Goal: Task Accomplishment & Management: Manage account settings

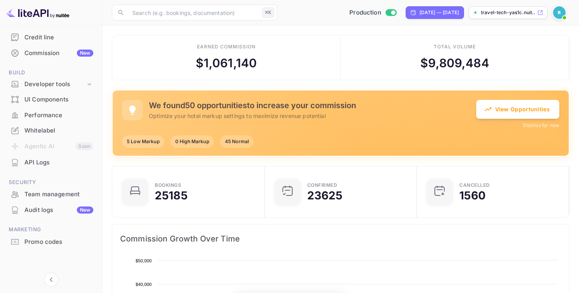
scroll to position [128, 148]
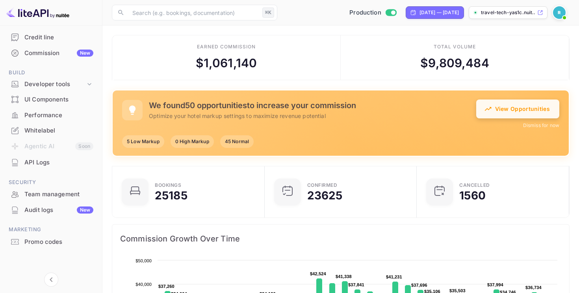
click at [519, 116] on button "View Opportunities" at bounding box center [517, 109] width 83 height 19
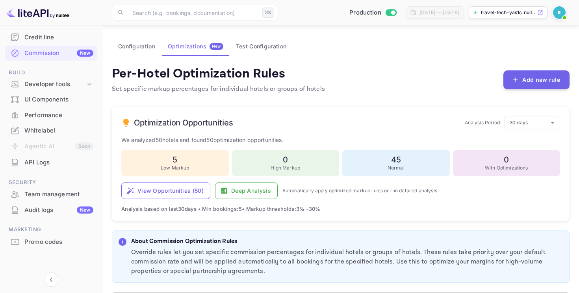
scroll to position [43, 0]
click at [43, 241] on div "Promo codes" at bounding box center [58, 242] width 69 height 9
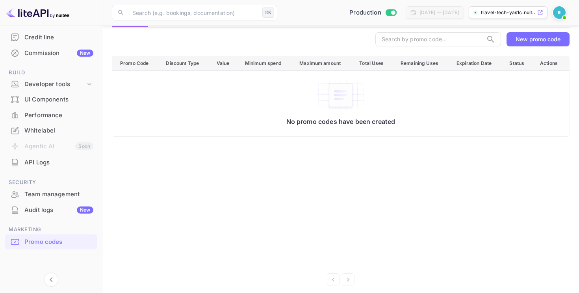
scroll to position [70, 0]
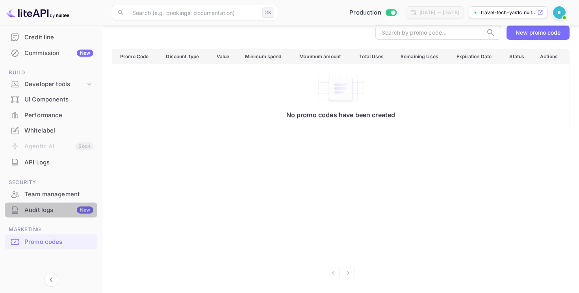
click at [51, 207] on div "Audit logs New" at bounding box center [58, 210] width 69 height 9
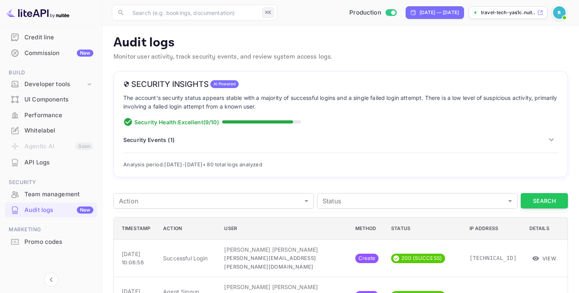
click at [161, 143] on p "Security Events ( 1 )" at bounding box center [148, 140] width 51 height 8
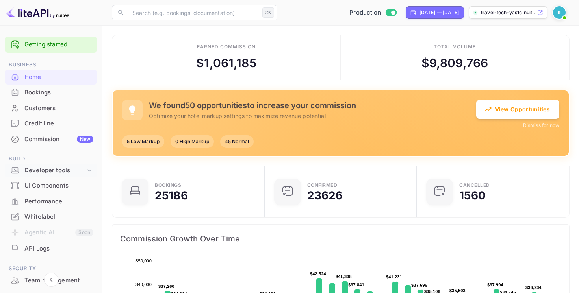
scroll to position [86, 0]
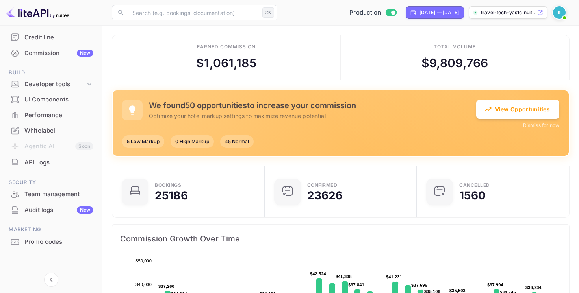
click at [40, 206] on div "Audit logs New" at bounding box center [58, 210] width 69 height 9
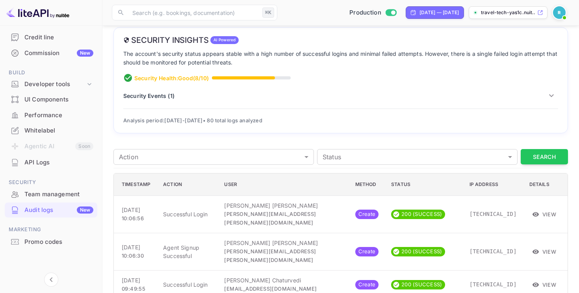
scroll to position [46, 0]
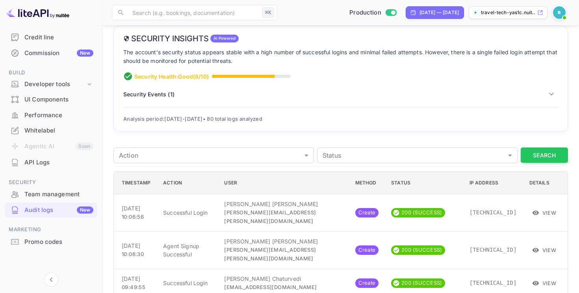
click at [159, 85] on div "Security Insights AI Powered The account's security status appears stable with …" at bounding box center [340, 79] width 454 height 106
click at [160, 91] on p "Security Events ( 1 )" at bounding box center [148, 94] width 51 height 8
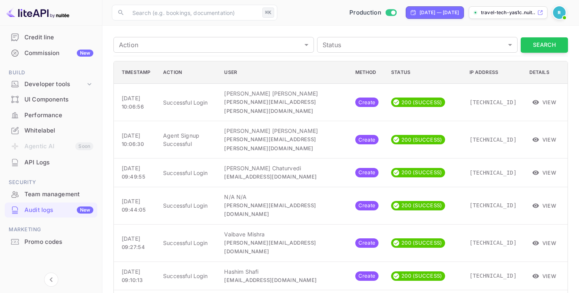
scroll to position [0, 0]
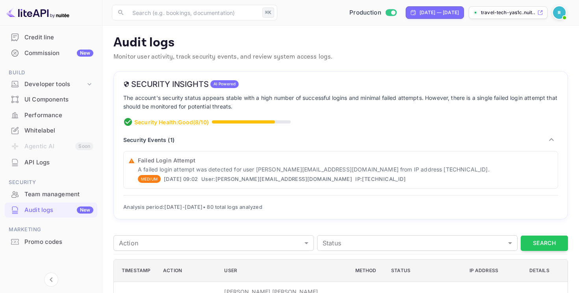
click at [162, 139] on p "Security Events ( 1 )" at bounding box center [148, 140] width 51 height 8
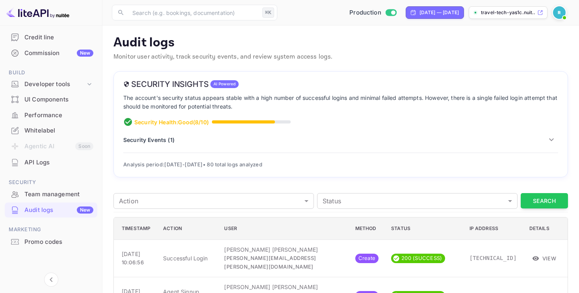
click at [268, 47] on p "Audit logs" at bounding box center [340, 43] width 454 height 16
click at [252, 122] on span at bounding box center [235, 122] width 79 height 3
click at [168, 140] on p "Security Events ( 1 )" at bounding box center [148, 140] width 51 height 8
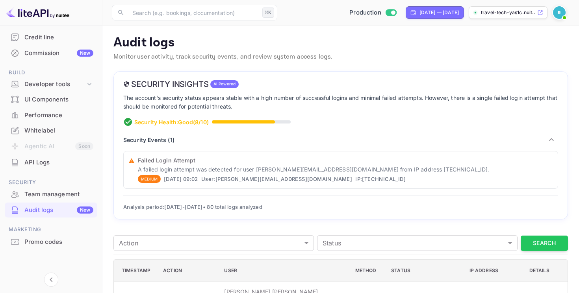
click at [160, 141] on p "Security Events ( 1 )" at bounding box center [148, 140] width 51 height 8
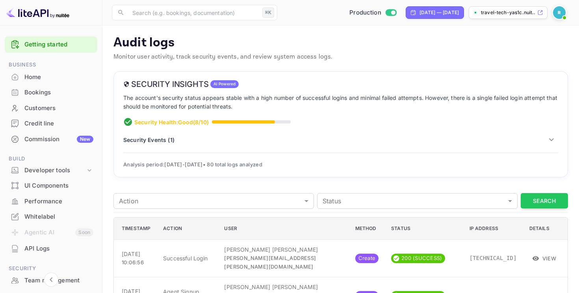
click at [36, 77] on div "Home" at bounding box center [58, 77] width 69 height 9
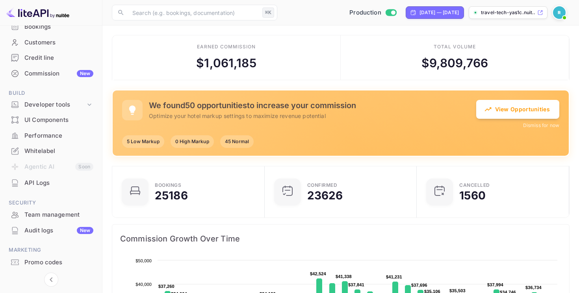
scroll to position [86, 0]
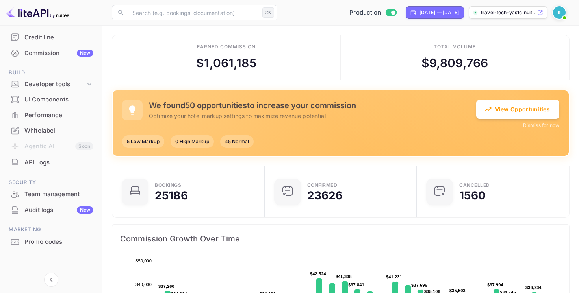
click at [65, 211] on div "Audit logs New" at bounding box center [58, 210] width 69 height 9
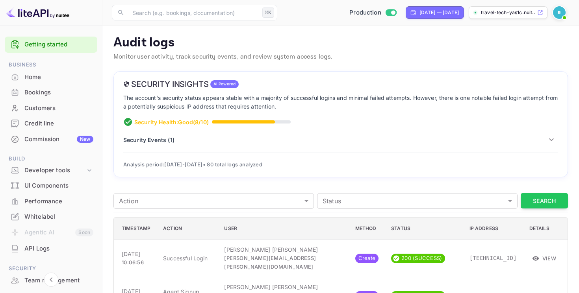
click at [34, 75] on div "Home" at bounding box center [58, 77] width 69 height 9
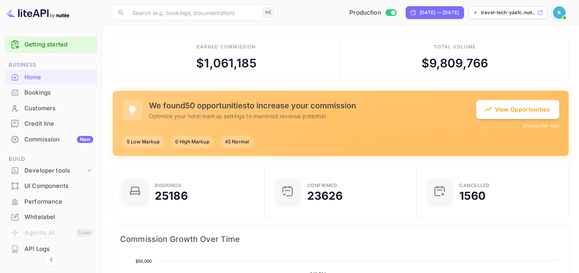
scroll to position [107, 0]
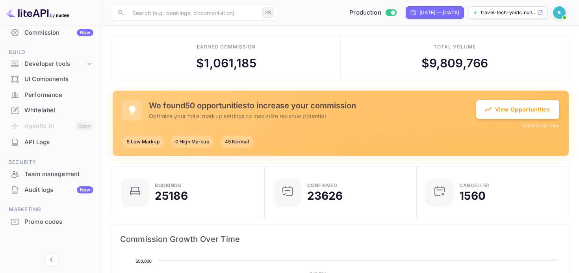
click at [42, 189] on div "Audit logs New" at bounding box center [58, 189] width 69 height 9
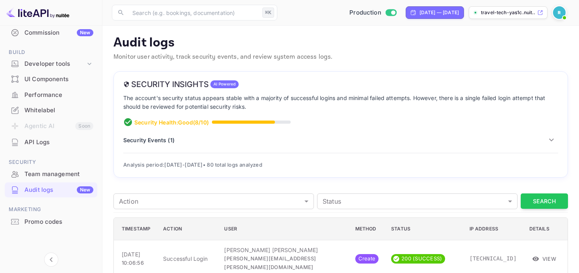
click at [150, 137] on p "Security Events ( 1 )" at bounding box center [148, 140] width 51 height 8
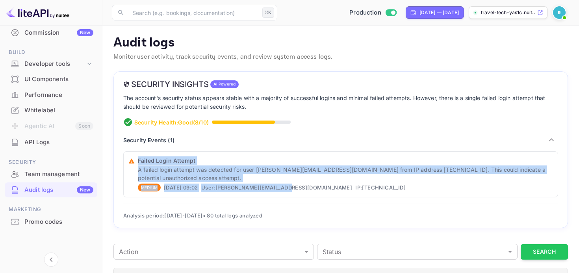
drag, startPoint x: 241, startPoint y: 156, endPoint x: 283, endPoint y: 194, distance: 56.6
click at [283, 194] on div "Failed Login Attempt A failed login attempt was detected for user piyali.bose@r…" at bounding box center [340, 174] width 435 height 46
click at [355, 188] on span "IP: 103.249.6.134" at bounding box center [380, 188] width 50 height 9
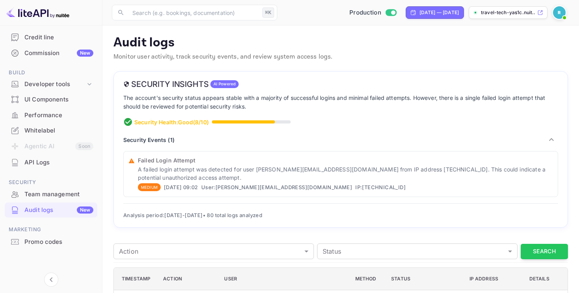
scroll to position [86, 0]
click at [294, 101] on p "The account's security status appears stable with a majority of successful logi…" at bounding box center [340, 103] width 435 height 18
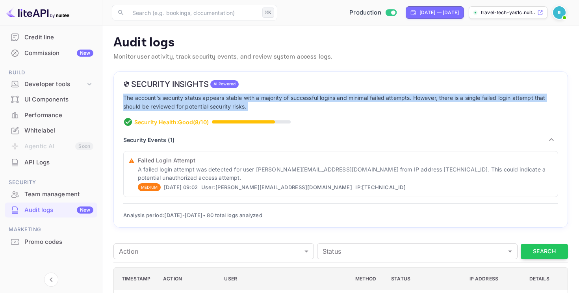
click at [294, 101] on p "The account's security status appears stable with a majority of successful logi…" at bounding box center [340, 103] width 435 height 18
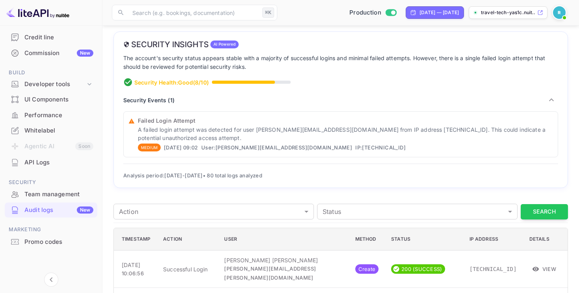
scroll to position [42, 0]
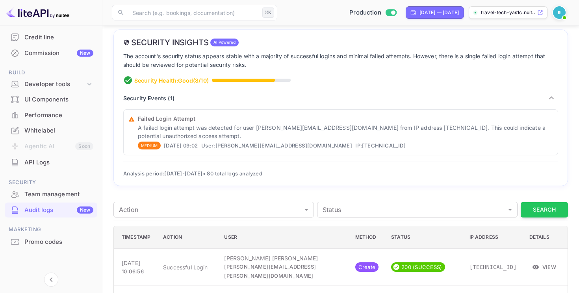
click at [262, 174] on span "Analysis period: Sep 10 - Sep 12, 2025 • 80 total logs analyzed" at bounding box center [192, 174] width 139 height 6
click at [260, 174] on span "Analysis period: Sep 10 - Sep 12, 2025 • 80 total logs analyzed" at bounding box center [192, 174] width 139 height 6
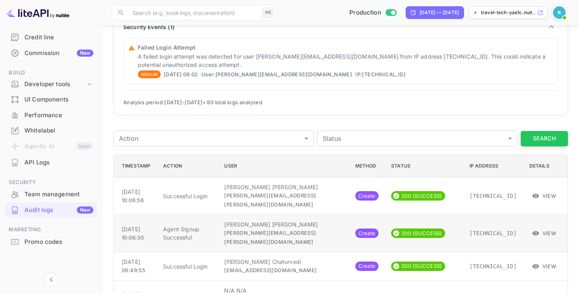
scroll to position [113, 0]
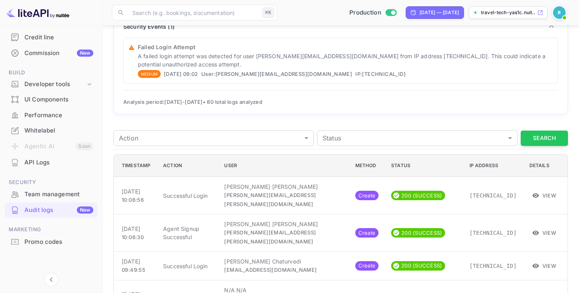
click at [404, 82] on div "Failed Login Attempt A failed login attempt was detected for user piyali.bose@r…" at bounding box center [340, 61] width 435 height 46
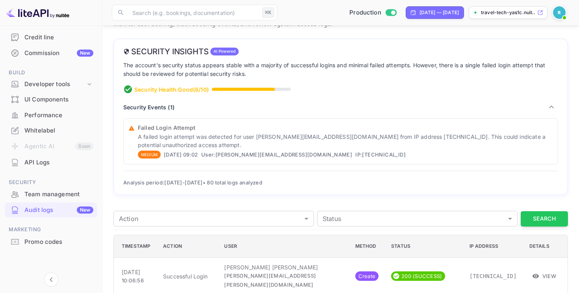
scroll to position [32, 0]
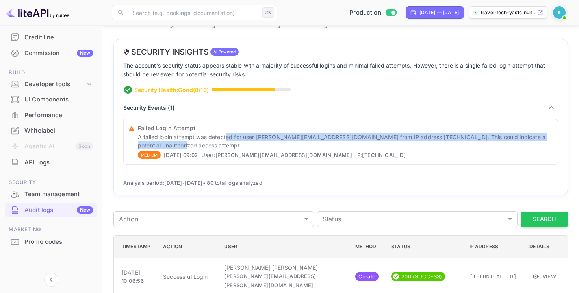
drag, startPoint x: 226, startPoint y: 137, endPoint x: 237, endPoint y: 149, distance: 16.4
click at [237, 149] on p "A failed login attempt was detected for user piyali.bose@revolut.com from IP ad…" at bounding box center [345, 141] width 415 height 17
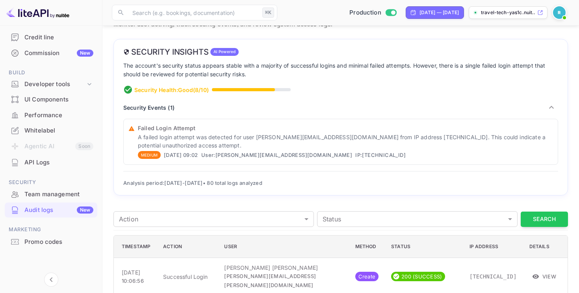
click at [288, 141] on p "A failed login attempt was detected for user piyali.bose@revolut.com from IP ad…" at bounding box center [345, 141] width 415 height 17
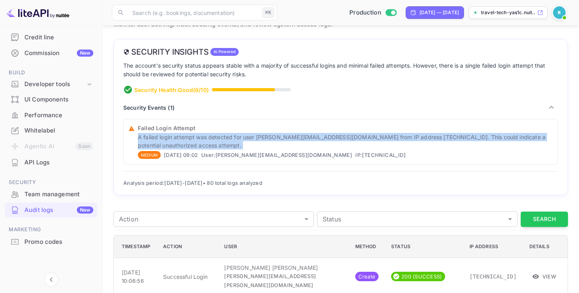
click at [284, 138] on p "A failed login attempt was detected for user piyali.bose@revolut.com from IP ad…" at bounding box center [345, 141] width 415 height 17
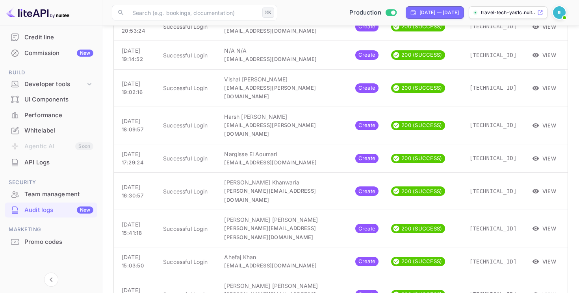
scroll to position [1415, 0]
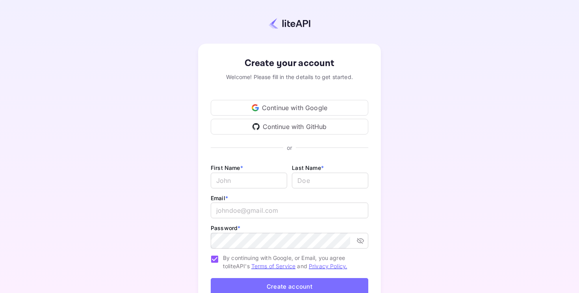
scroll to position [58, 0]
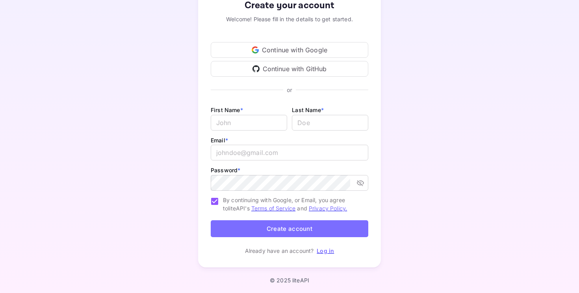
type input "billing@hotelprive.net"
click at [282, 210] on link "Terms of Service" at bounding box center [273, 208] width 44 height 7
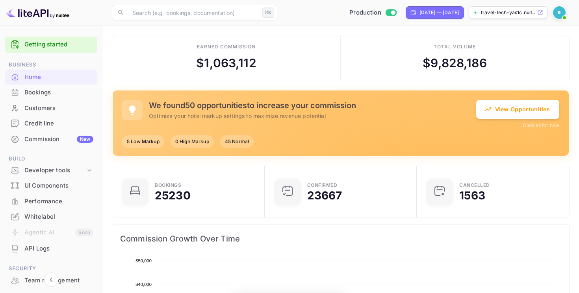
scroll to position [128, 148]
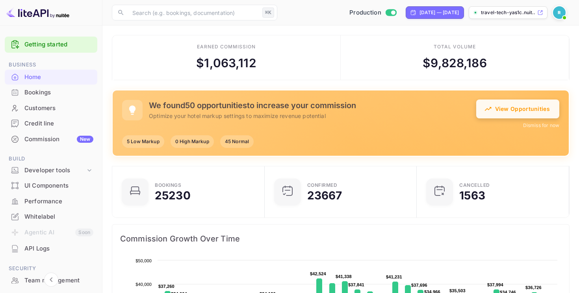
click at [518, 111] on button "View Opportunities" at bounding box center [517, 109] width 83 height 19
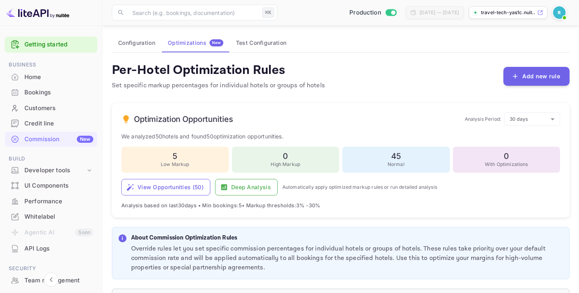
scroll to position [51, 0]
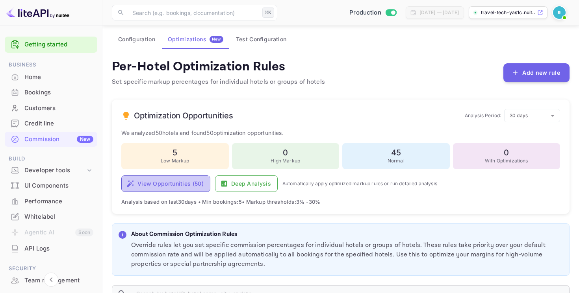
click at [152, 187] on button "View Opportunities ( 50 )" at bounding box center [165, 184] width 89 height 17
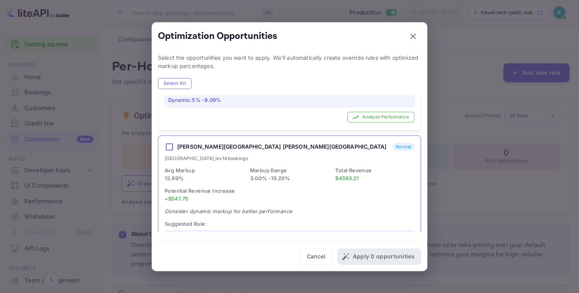
click at [286, 167] on span "Markup Range" at bounding box center [268, 170] width 37 height 6
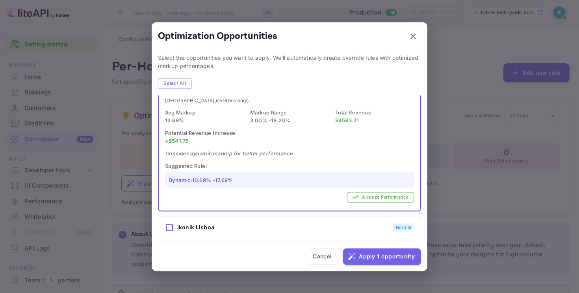
scroll to position [4344, 0]
click at [333, 258] on button "Cancel" at bounding box center [322, 257] width 32 height 17
checkbox input "false"
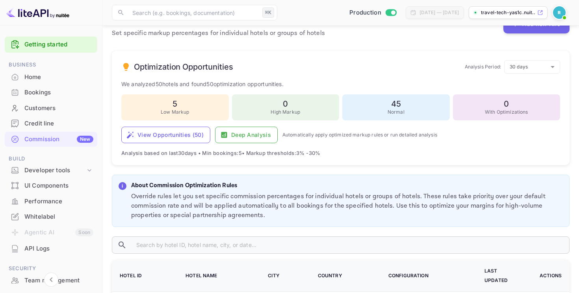
scroll to position [99, 0]
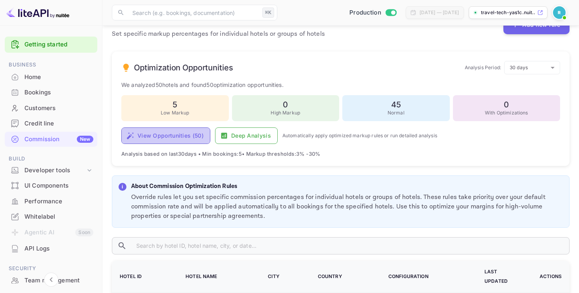
click at [174, 136] on button "View Opportunities ( 50 )" at bounding box center [165, 136] width 89 height 17
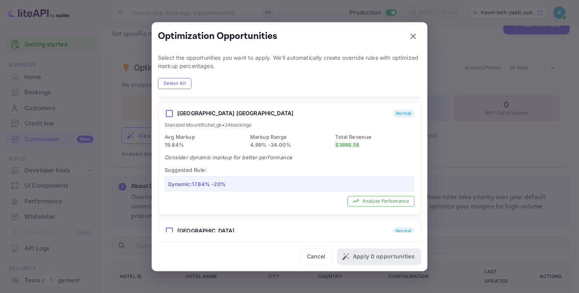
click at [304, 176] on div "Dynamic: 17.84 % - 20 %" at bounding box center [290, 183] width 250 height 15
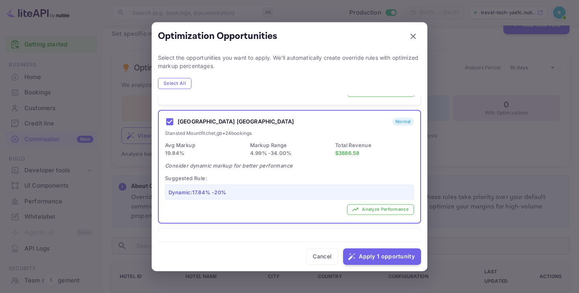
scroll to position [1649, 0]
click at [384, 256] on button "Apply 1 opportunity" at bounding box center [382, 257] width 78 height 17
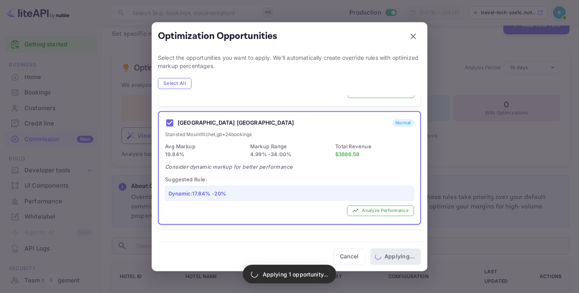
checkbox input "false"
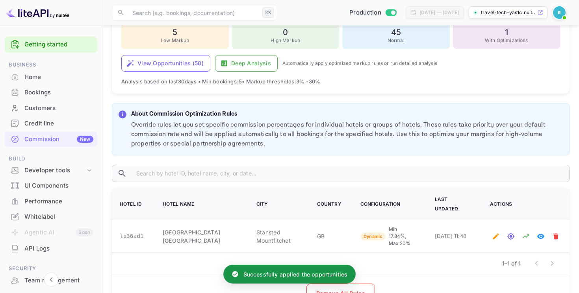
scroll to position [207, 0]
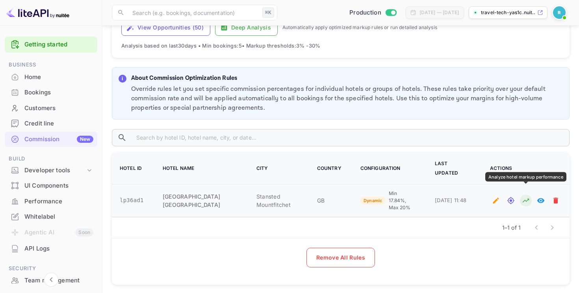
click at [528, 197] on icon "Analyze hotel markup performance" at bounding box center [526, 201] width 8 height 8
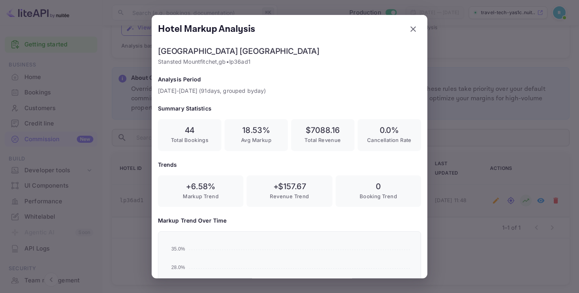
scroll to position [137, 262]
click at [410, 28] on icon "button" at bounding box center [412, 28] width 9 height 9
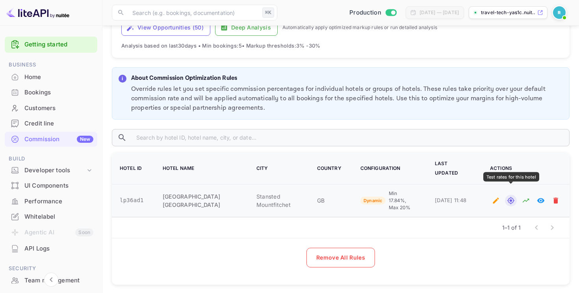
click at [509, 197] on icon "Test rates for this hotel" at bounding box center [511, 201] width 8 height 8
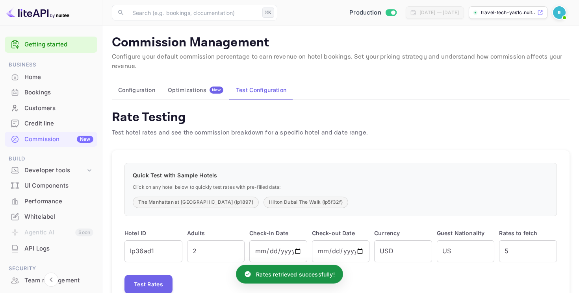
click at [209, 87] on div "Optimizations New" at bounding box center [196, 90] width 56 height 7
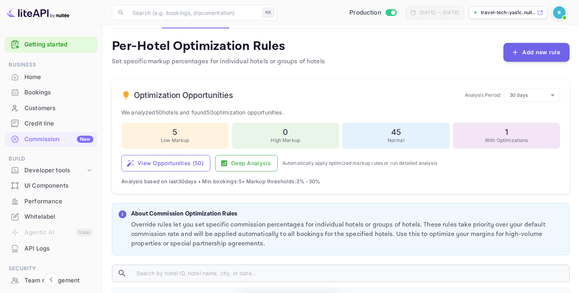
scroll to position [207, 0]
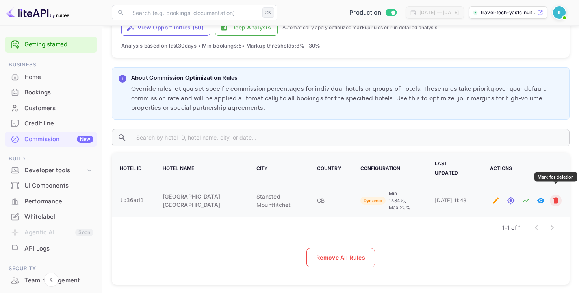
click at [560, 195] on button "Mark for deletion" at bounding box center [556, 201] width 12 height 12
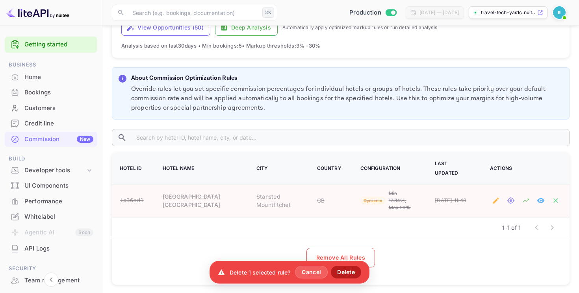
click at [352, 274] on button "Delete" at bounding box center [346, 272] width 30 height 13
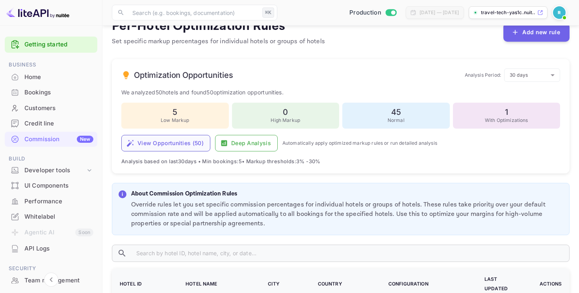
scroll to position [92, 0]
click at [161, 143] on button "View Opportunities ( 50 )" at bounding box center [165, 142] width 89 height 17
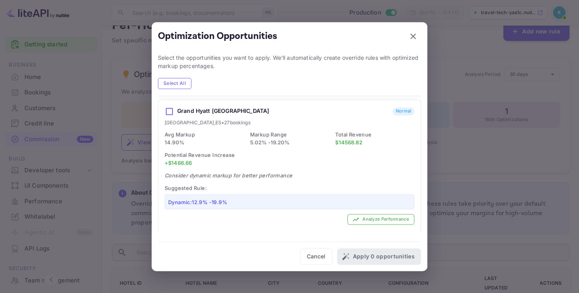
scroll to position [1403, 0]
click at [379, 216] on button "Analyze Performance" at bounding box center [380, 221] width 67 height 11
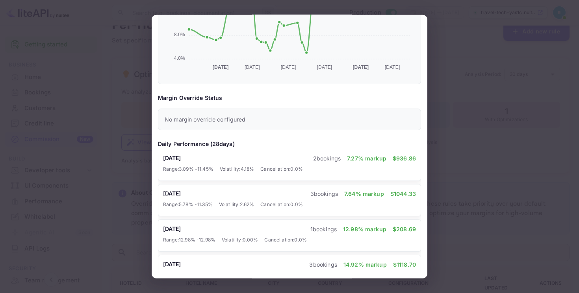
scroll to position [77, 0]
click at [446, 39] on div at bounding box center [289, 146] width 579 height 293
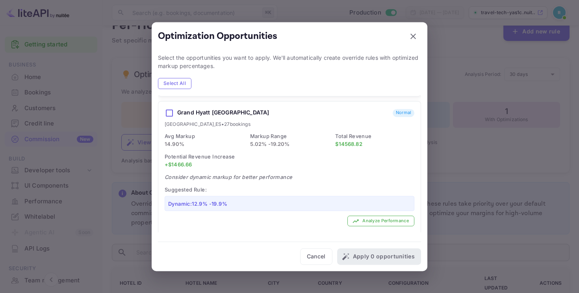
scroll to position [0, 0]
click at [451, 41] on div at bounding box center [289, 146] width 579 height 293
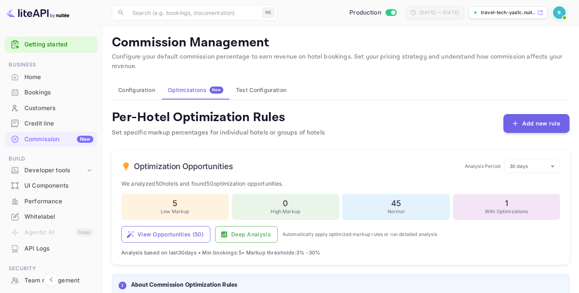
click at [150, 84] on button "Configuration" at bounding box center [137, 90] width 50 height 19
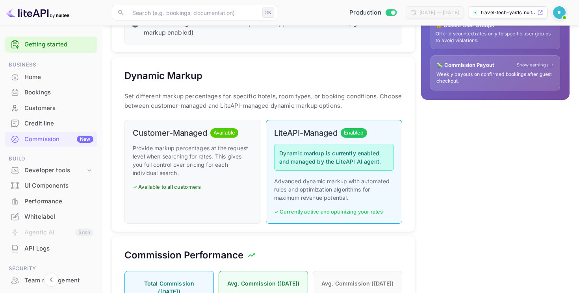
scroll to position [311, 0]
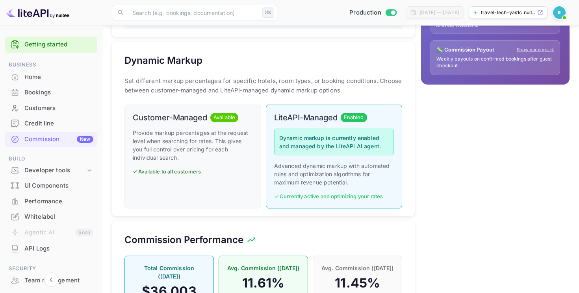
click at [290, 115] on h6 "LiteAPI-Managed" at bounding box center [305, 117] width 63 height 9
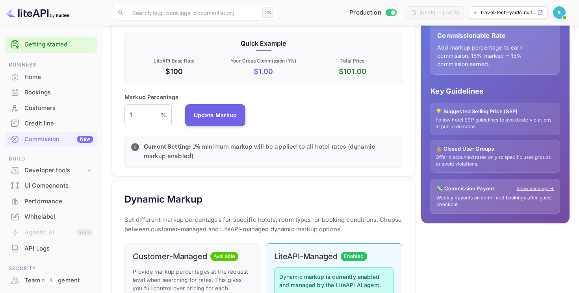
scroll to position [0, 0]
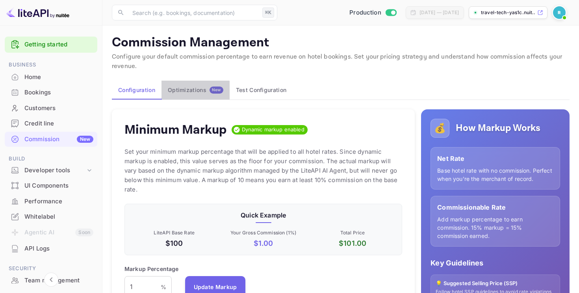
click at [195, 93] on div "Optimizations New" at bounding box center [196, 90] width 56 height 7
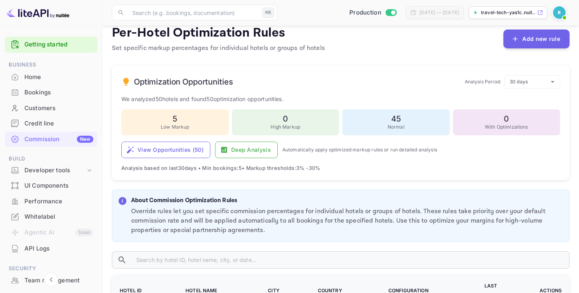
scroll to position [91, 0]
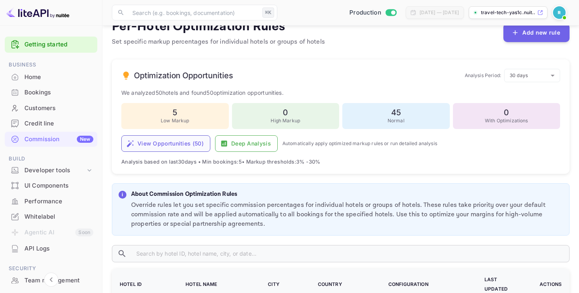
click at [164, 148] on button "View Opportunities ( 50 )" at bounding box center [165, 143] width 89 height 17
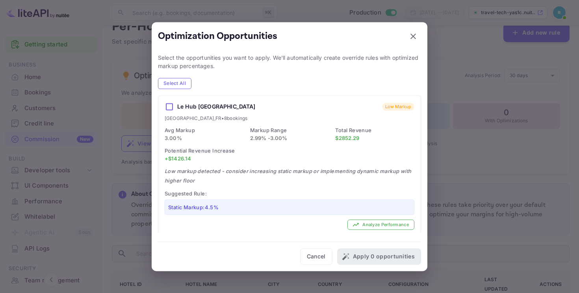
click at [126, 147] on div at bounding box center [289, 146] width 579 height 293
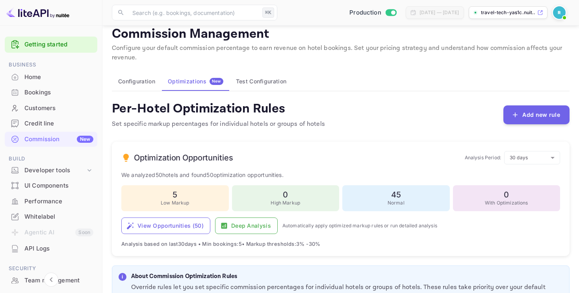
scroll to position [0, 0]
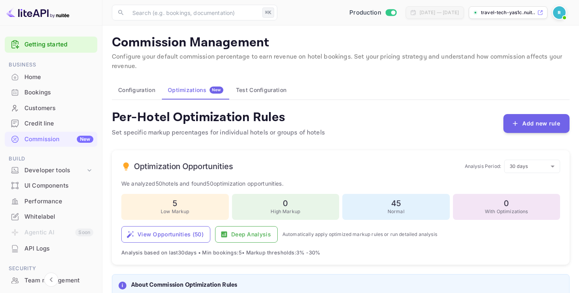
click at [260, 89] on button "Test Configuration" at bounding box center [261, 90] width 63 height 19
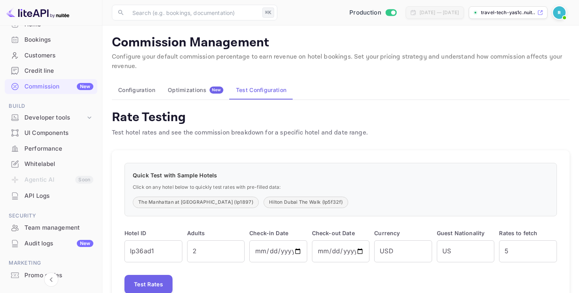
scroll to position [54, 0]
click at [48, 196] on div "API Logs" at bounding box center [58, 195] width 69 height 9
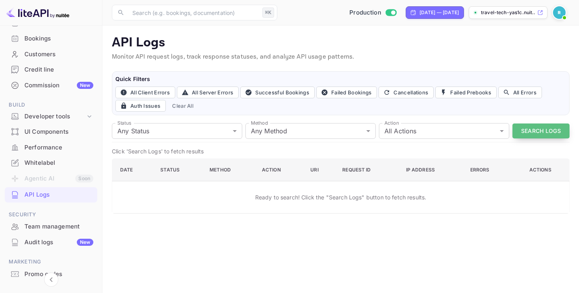
click at [527, 127] on button "Search Logs" at bounding box center [540, 131] width 57 height 15
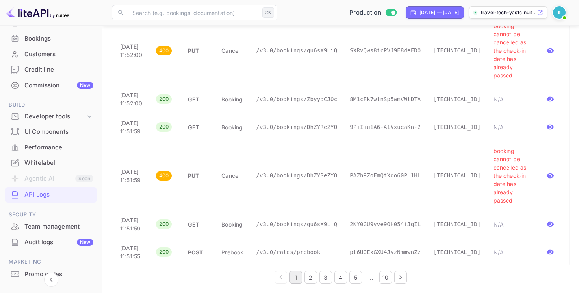
scroll to position [2421, 0]
click at [312, 172] on p "/v3.0/bookings/DhZYReZYO" at bounding box center [296, 176] width 81 height 8
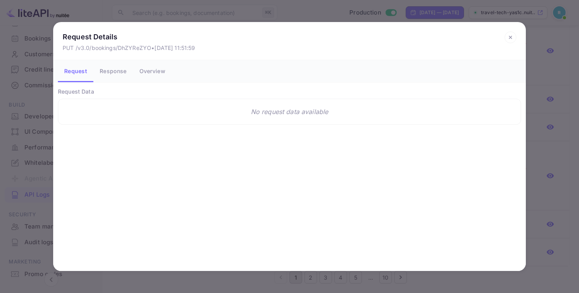
click at [112, 66] on button "Response" at bounding box center [112, 71] width 39 height 22
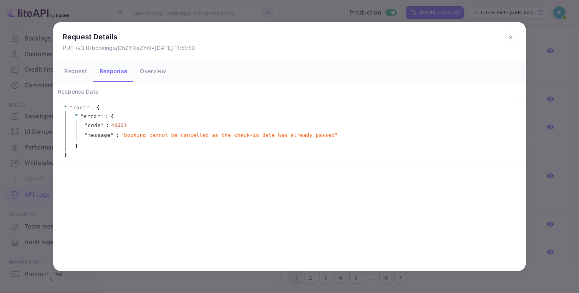
click at [148, 71] on button "Overview" at bounding box center [153, 71] width 39 height 22
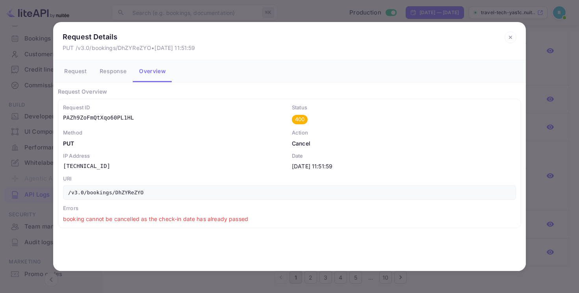
click at [215, 13] on div "Request Details PUT /v3.0/bookings/DhZYReZYO • [DATE] 11:51:59 Request Response…" at bounding box center [289, 146] width 579 height 293
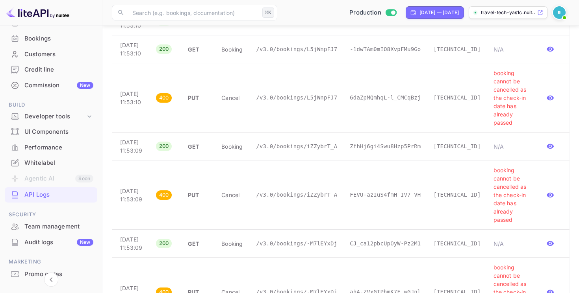
scroll to position [0, 0]
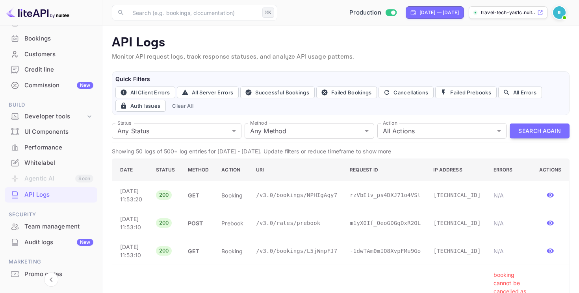
click at [61, 245] on div "Audit logs New" at bounding box center [58, 242] width 69 height 9
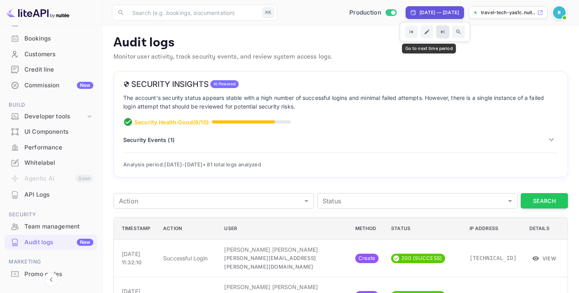
click at [439, 32] on icon "Go to next time period" at bounding box center [442, 32] width 7 height 7
click at [421, 12] on div "[DATE] — [DATE]" at bounding box center [438, 12] width 39 height 7
select select "7"
select select "2025"
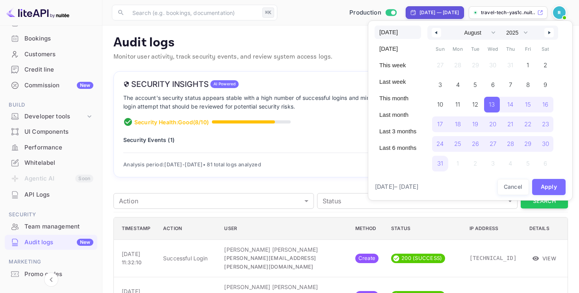
click at [399, 39] on span "[DATE]" at bounding box center [398, 32] width 46 height 13
select select "8"
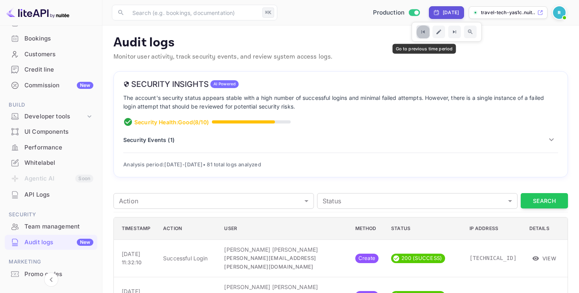
click at [425, 30] on icon "Go to previous time period" at bounding box center [422, 32] width 7 height 7
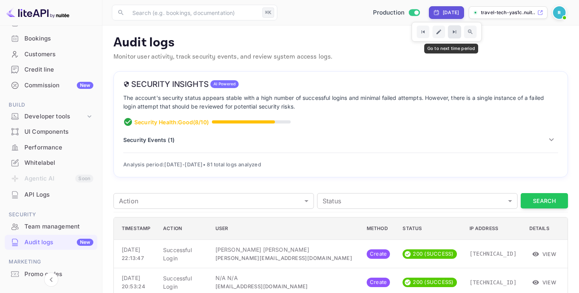
click at [451, 32] on icon "Go to next time period" at bounding box center [454, 32] width 7 height 7
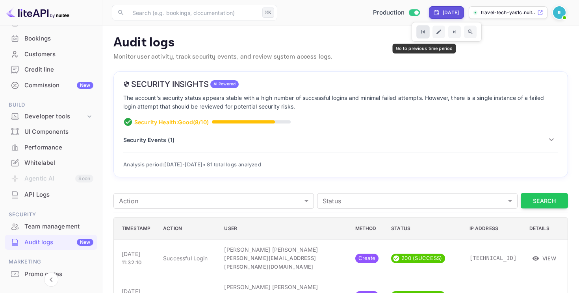
click at [423, 35] on button "Go to previous time period" at bounding box center [422, 31] width 13 height 13
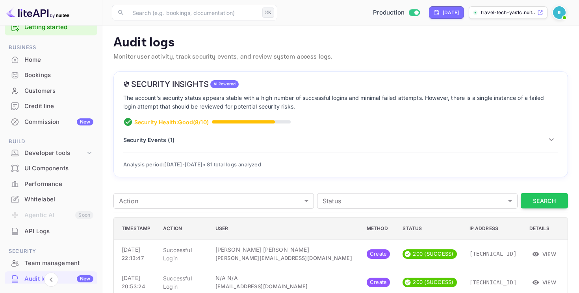
scroll to position [18, 0]
click at [39, 86] on div "Customers" at bounding box center [58, 90] width 69 height 9
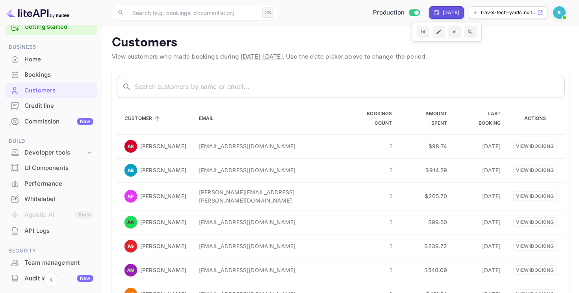
click at [449, 11] on div "[DATE]" at bounding box center [451, 12] width 16 height 7
select select "8"
select select "2025"
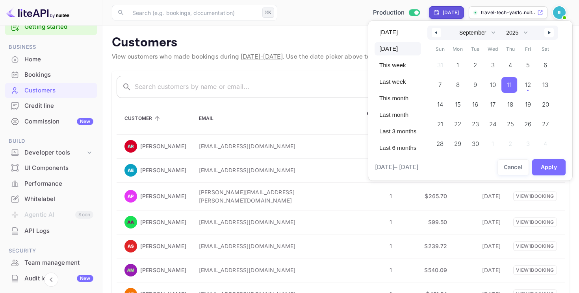
click at [449, 11] on div at bounding box center [289, 146] width 579 height 293
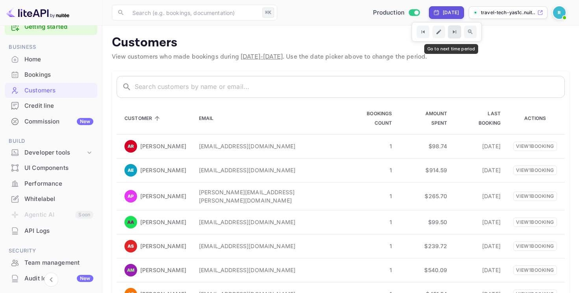
click at [451, 31] on icon "Go to next time period" at bounding box center [454, 32] width 7 height 7
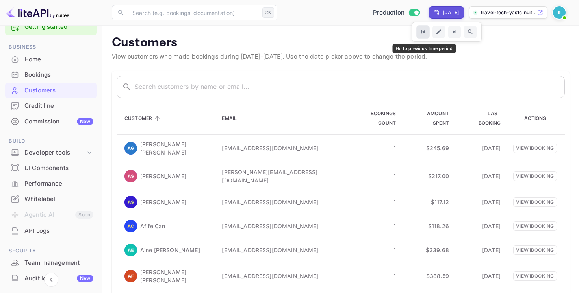
click at [421, 32] on icon "Go to previous time period" at bounding box center [422, 32] width 7 height 7
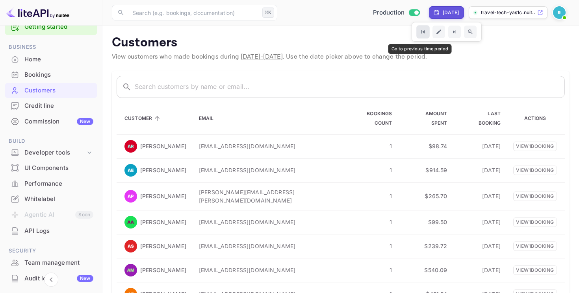
click at [421, 32] on icon "Go to previous time period" at bounding box center [422, 32] width 7 height 7
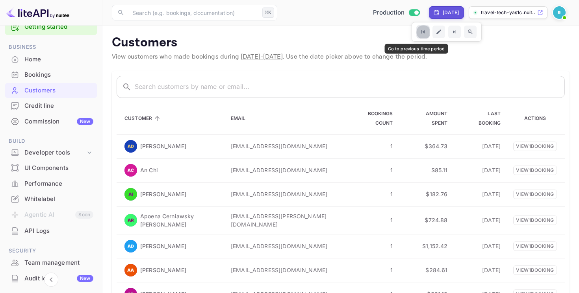
click at [419, 32] on icon "Go to previous time period" at bounding box center [422, 32] width 7 height 7
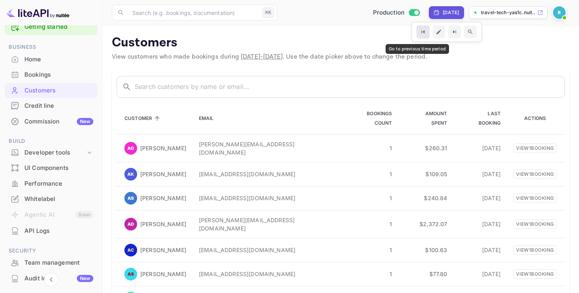
click at [421, 32] on icon "Go to previous time period" at bounding box center [422, 31] width 3 height 3
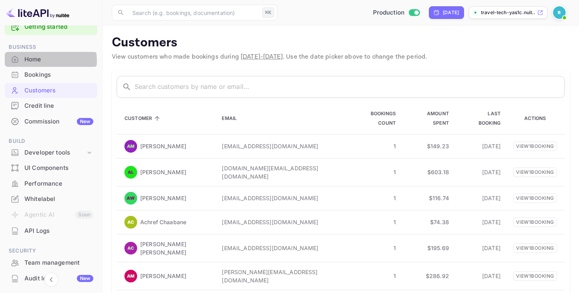
click at [44, 61] on div "Home" at bounding box center [58, 59] width 69 height 9
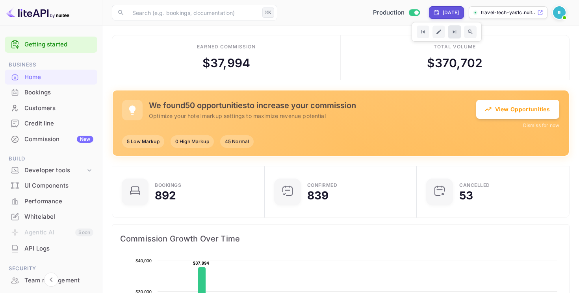
click at [451, 29] on icon "Go to next time period" at bounding box center [454, 32] width 7 height 7
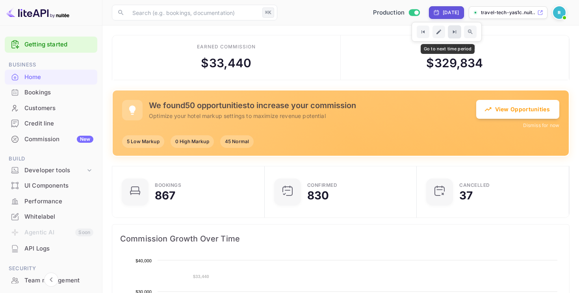
click at [451, 29] on icon "Go to next time period" at bounding box center [454, 32] width 7 height 7
click at [448, 29] on button "Go to next time period" at bounding box center [454, 31] width 13 height 13
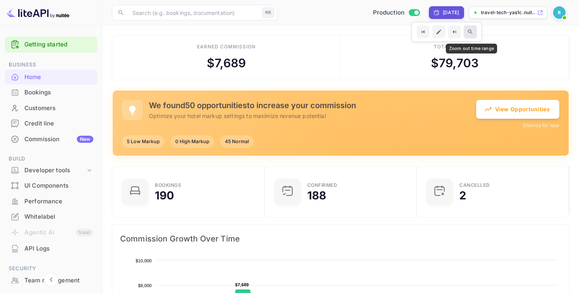
click at [473, 30] on icon "Zoom out time range" at bounding box center [470, 32] width 7 height 7
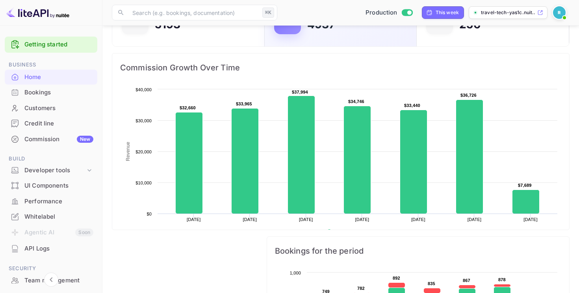
scroll to position [173, 0]
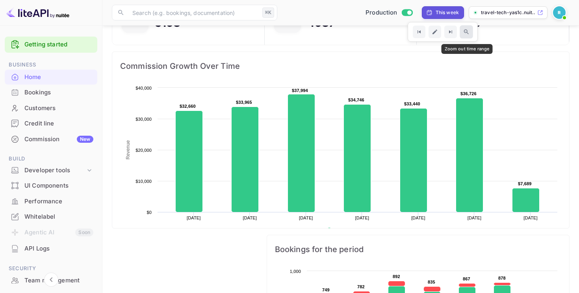
click at [466, 32] on icon "Zoom out time range" at bounding box center [466, 32] width 7 height 7
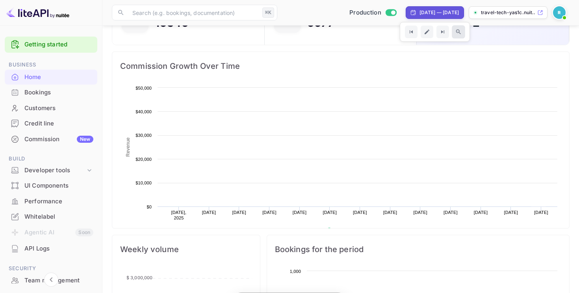
scroll to position [128, 148]
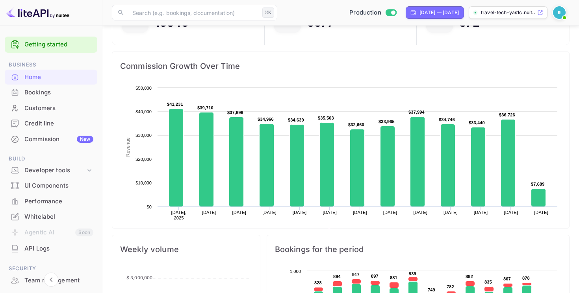
click at [555, 11] on img at bounding box center [559, 12] width 13 height 13
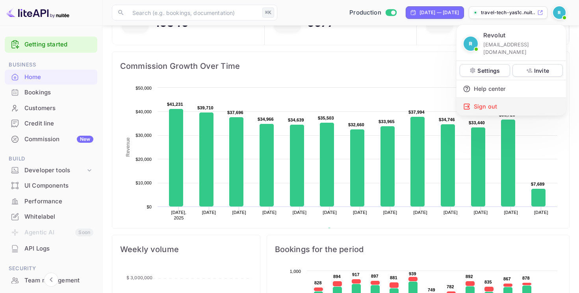
click at [485, 104] on div "Sign out" at bounding box center [510, 106] width 109 height 17
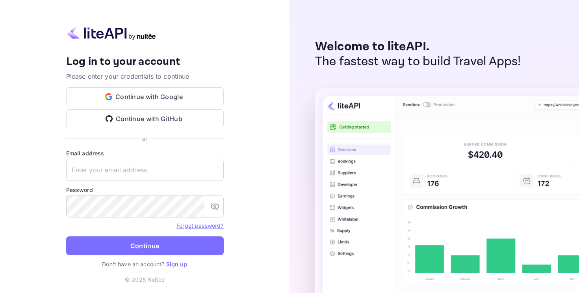
type input "[EMAIL_ADDRESS][DOMAIN_NAME]"
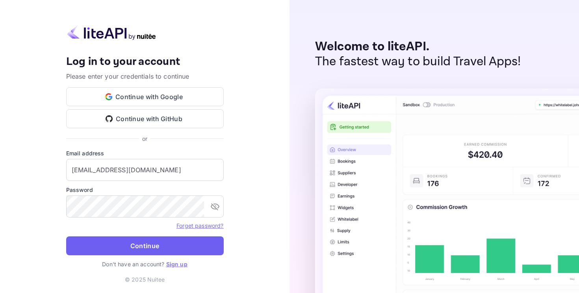
click at [138, 248] on button "Continue" at bounding box center [145, 246] width 158 height 19
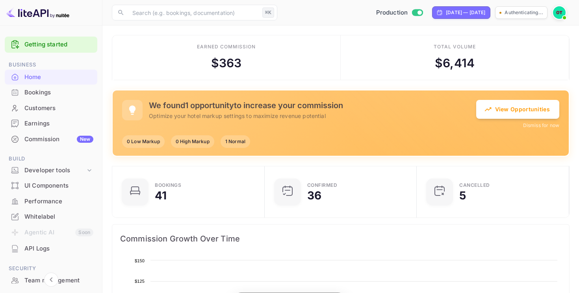
scroll to position [128, 148]
